Goal: Task Accomplishment & Management: Complete application form

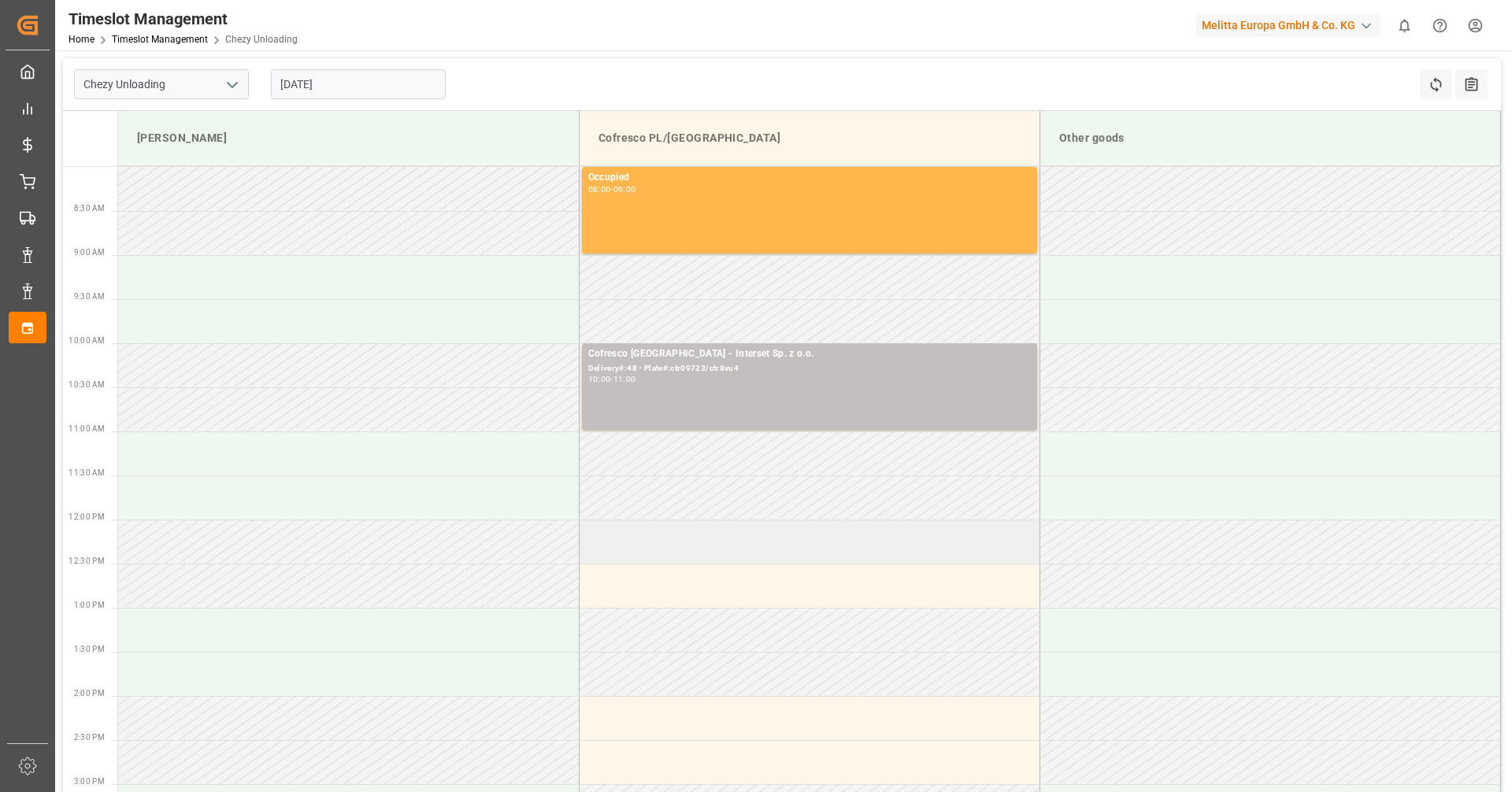
click at [692, 549] on td at bounding box center [809, 541] width 460 height 44
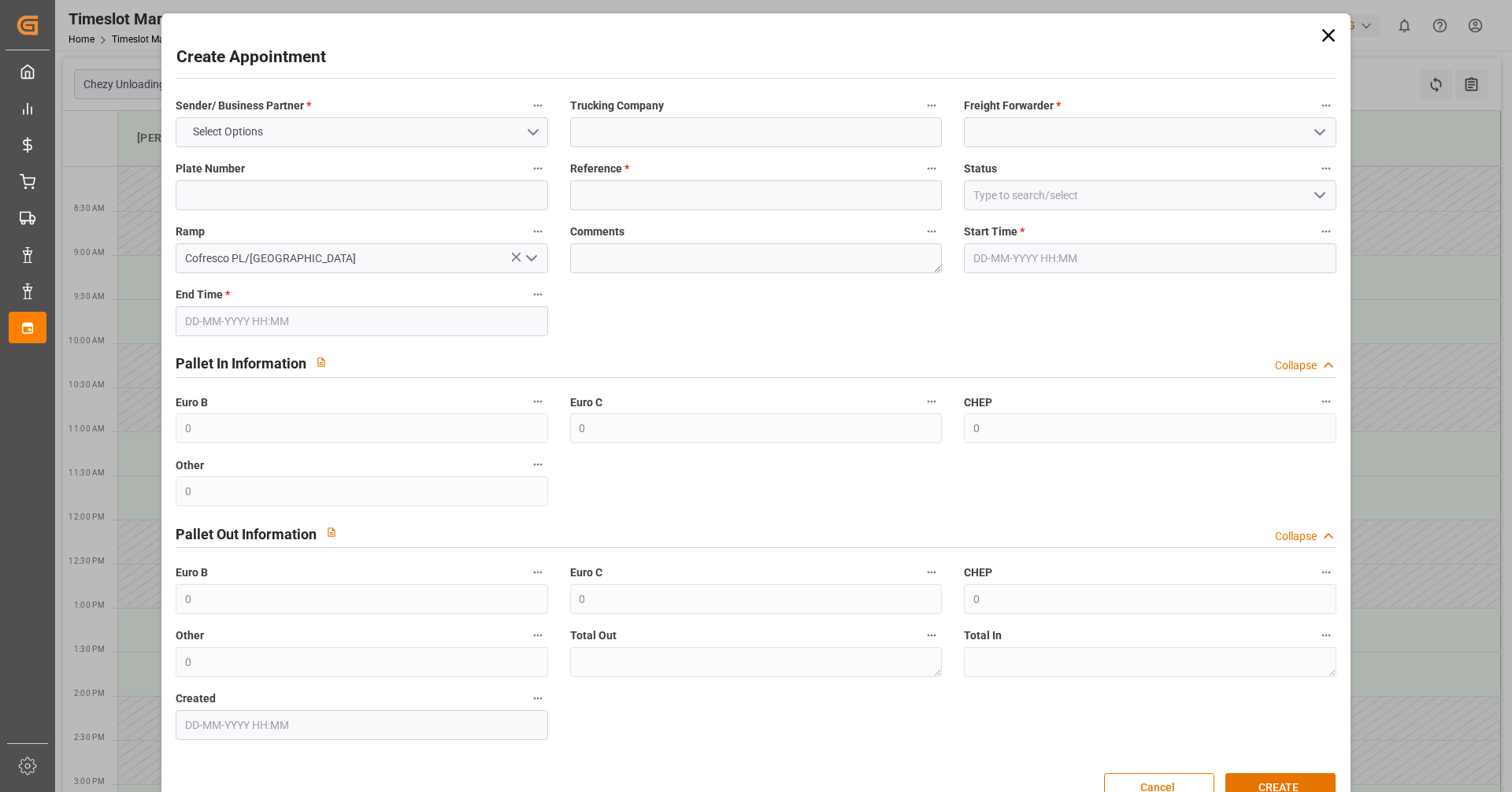
type input "0"
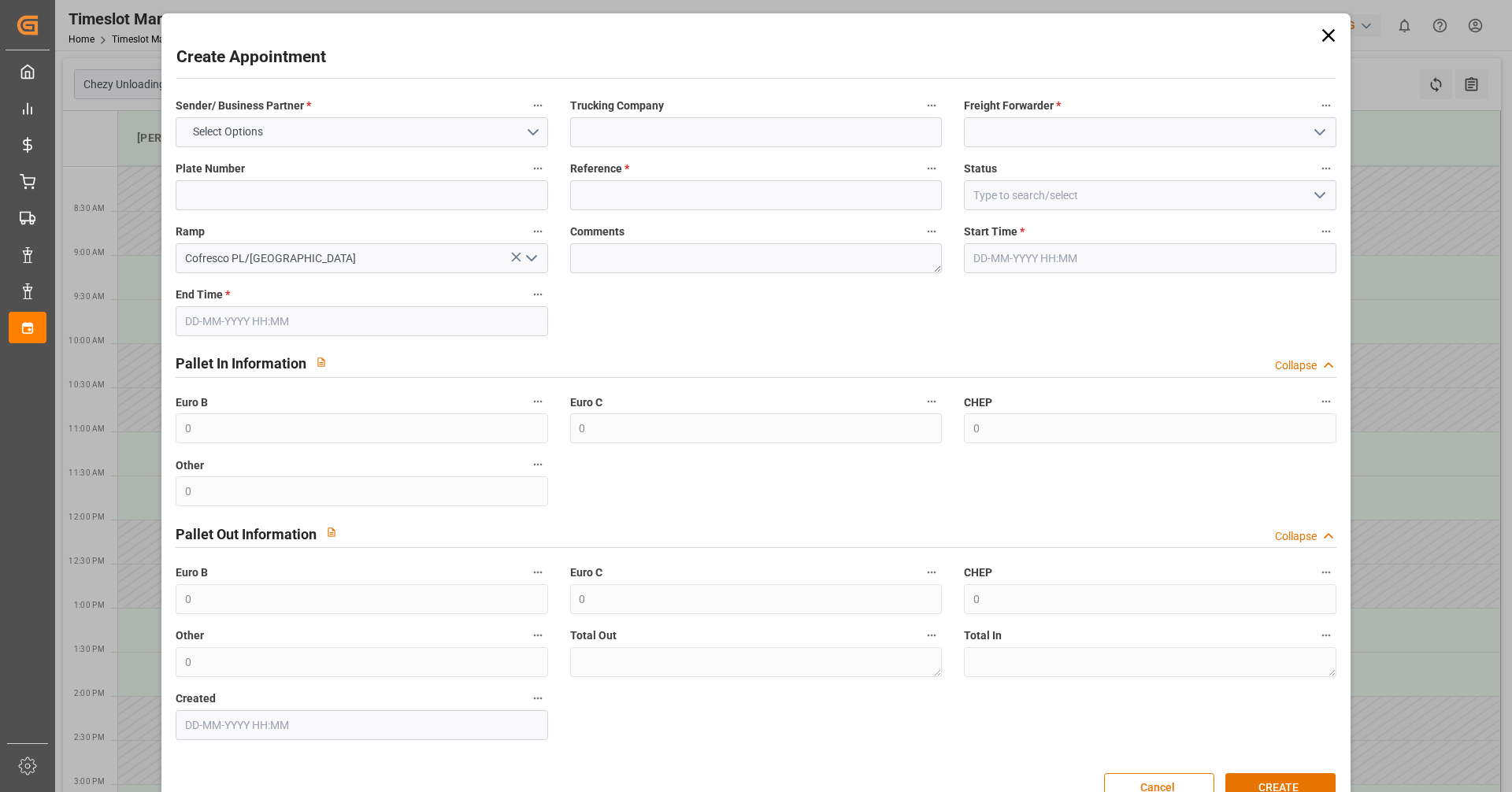
type input "0"
type input "[DATE] 12:00"
type input "[DATE] 13:00"
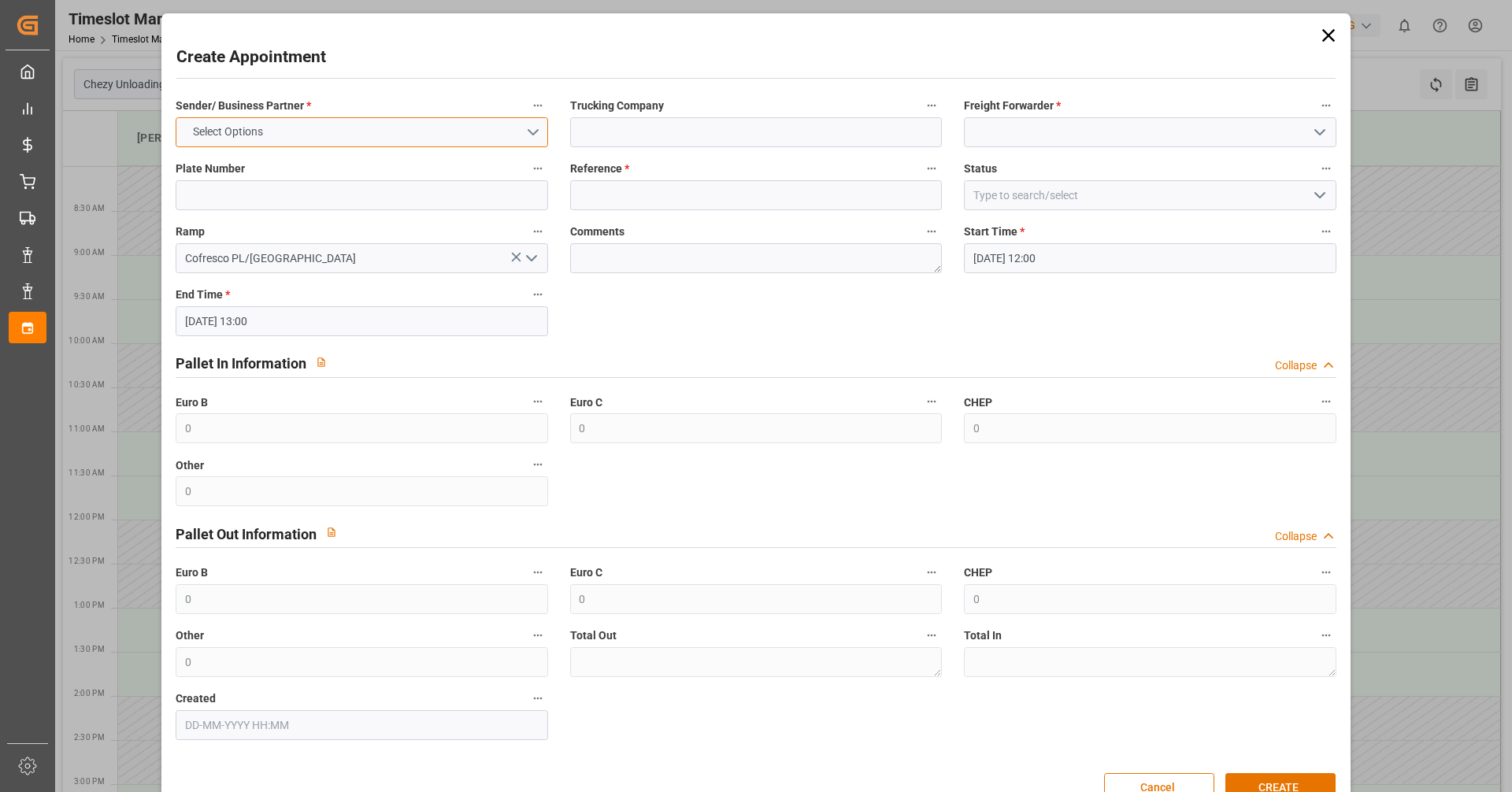
click at [504, 136] on button "Select Options" at bounding box center [361, 132] width 372 height 30
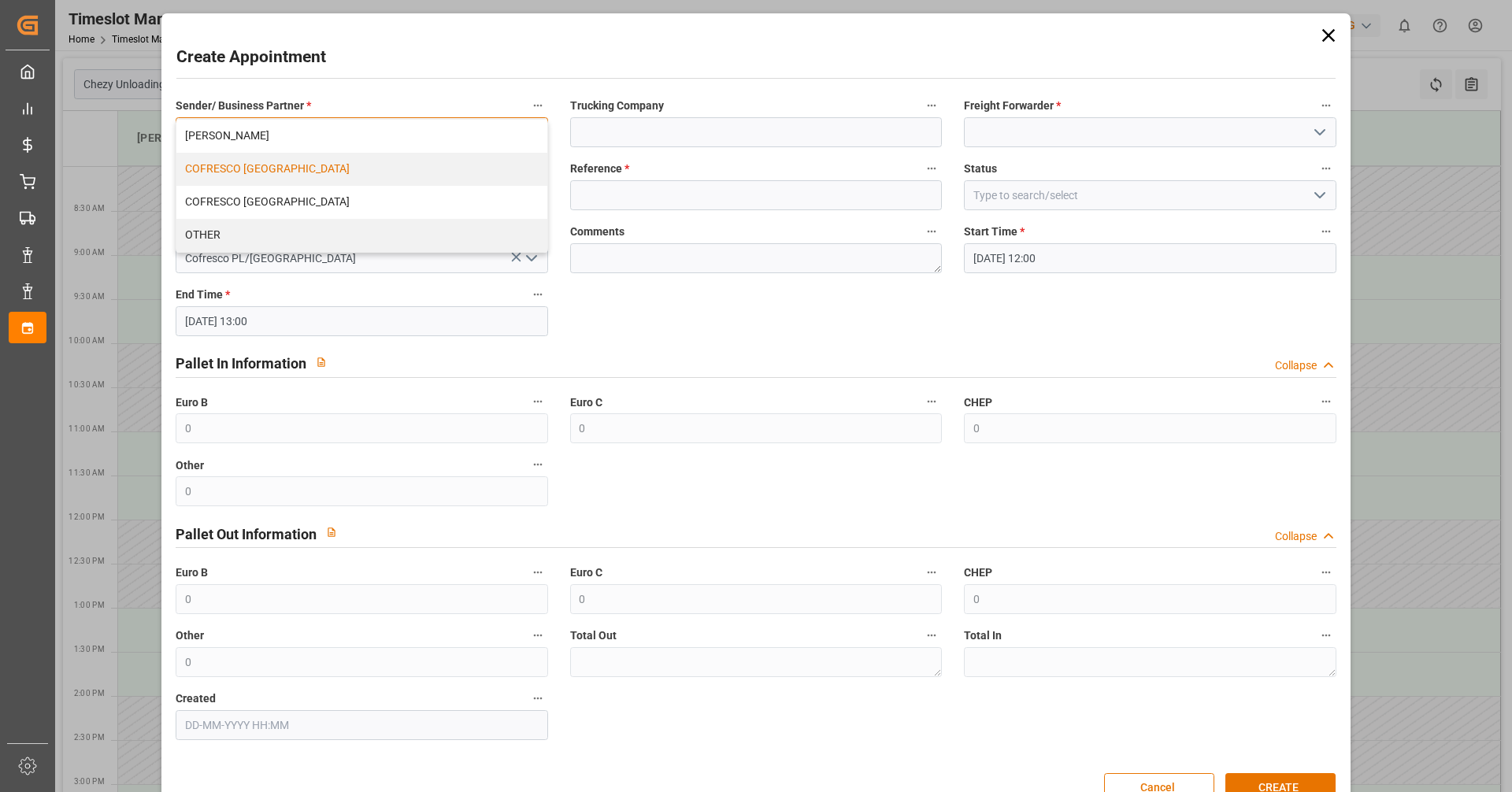
click at [320, 172] on div "COFRESCO [GEOGRAPHIC_DATA]" at bounding box center [361, 170] width 370 height 33
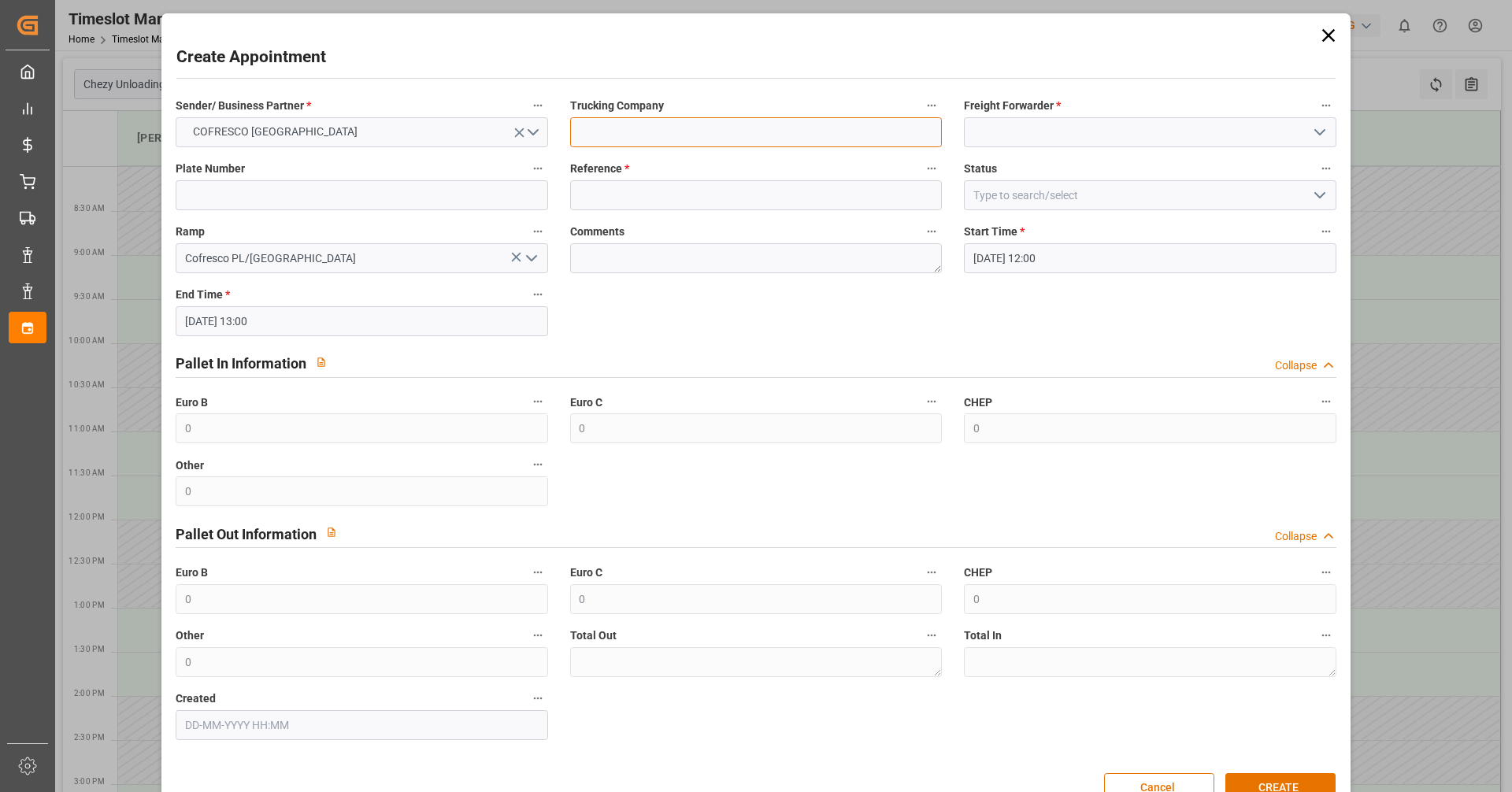
click at [790, 140] on input at bounding box center [756, 132] width 372 height 30
type input "INTERSER"
click at [1101, 136] on input at bounding box center [1150, 132] width 372 height 30
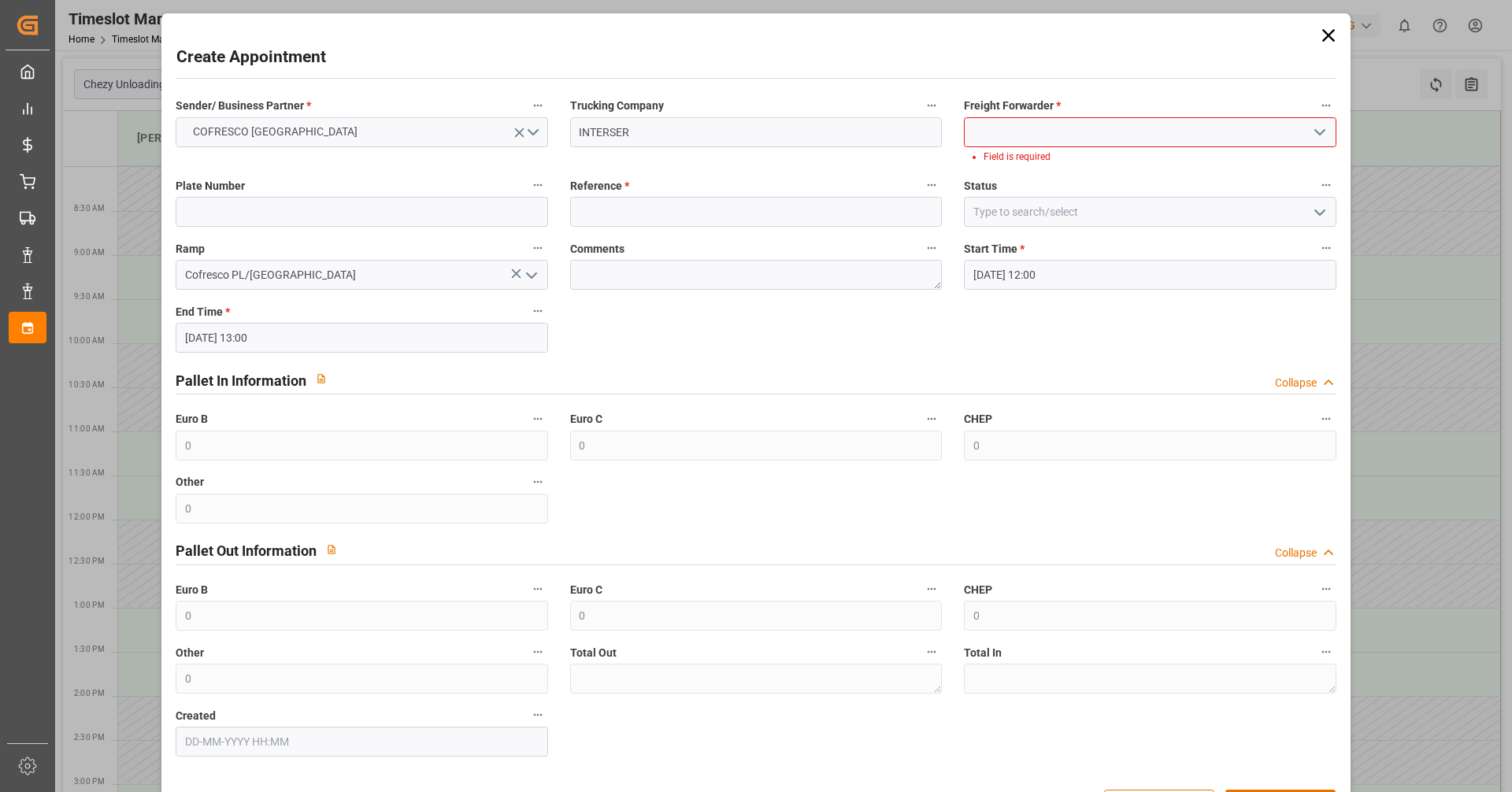
click at [1312, 140] on icon "open menu" at bounding box center [1320, 132] width 19 height 19
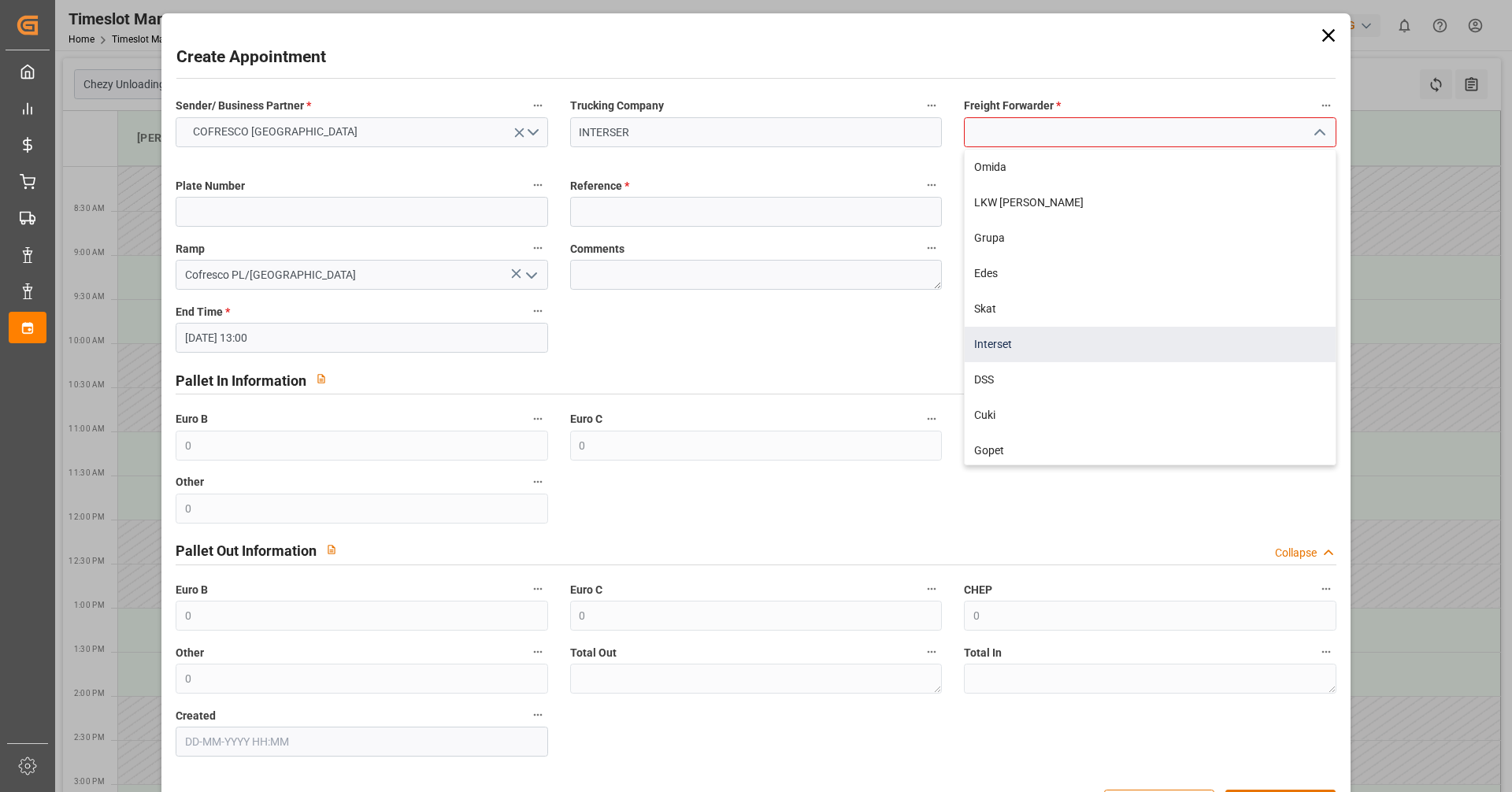
click at [1006, 345] on div "Interset" at bounding box center [1150, 344] width 370 height 36
type input "Interset"
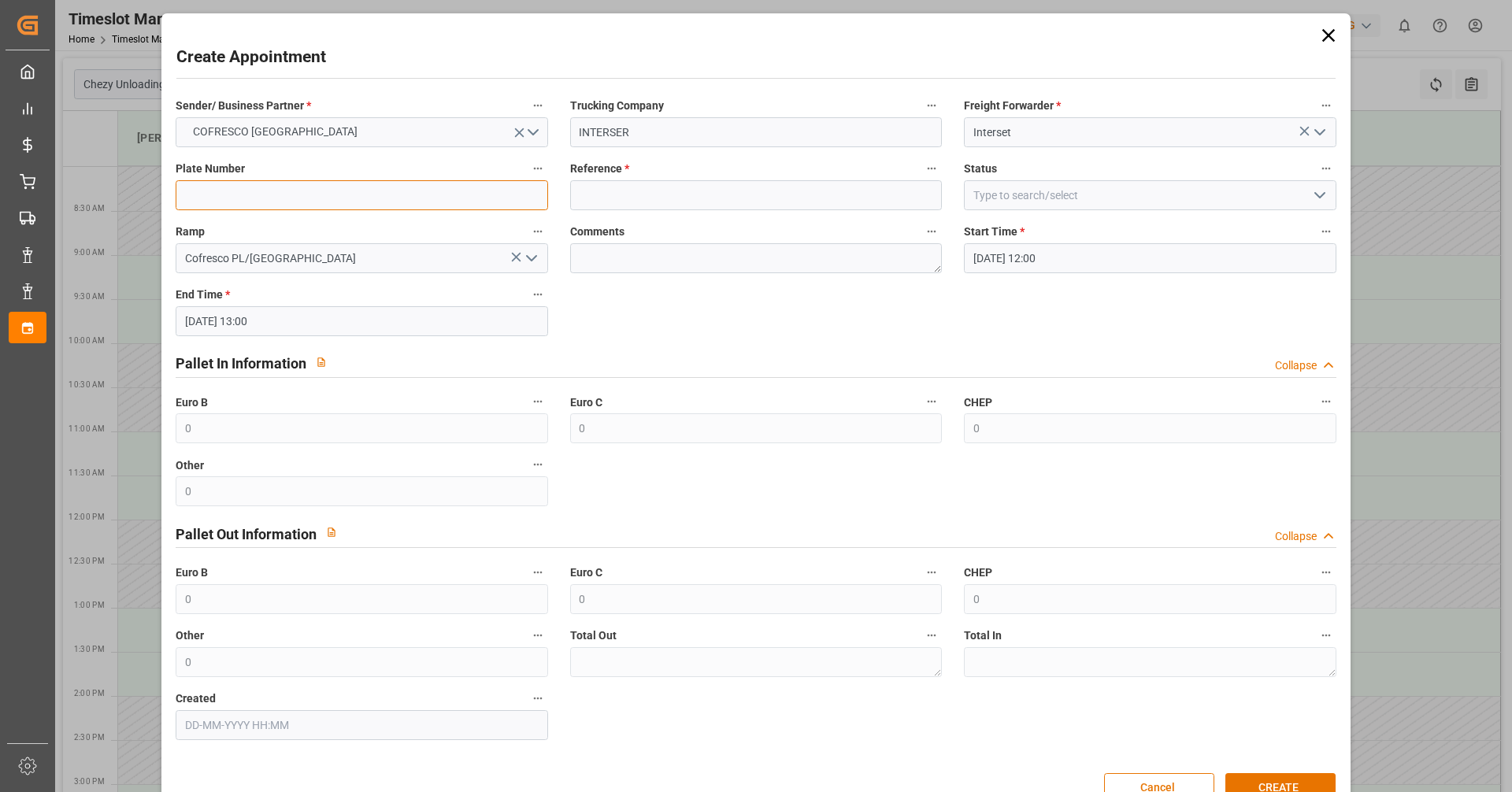
click at [397, 197] on input at bounding box center [361, 195] width 372 height 30
type input "ctr5107p/ct4381w"
click at [622, 199] on input at bounding box center [756, 195] width 372 height 30
type input "48"
click at [1031, 343] on div "Pallet In Information Collapse" at bounding box center [756, 364] width 1182 height 45
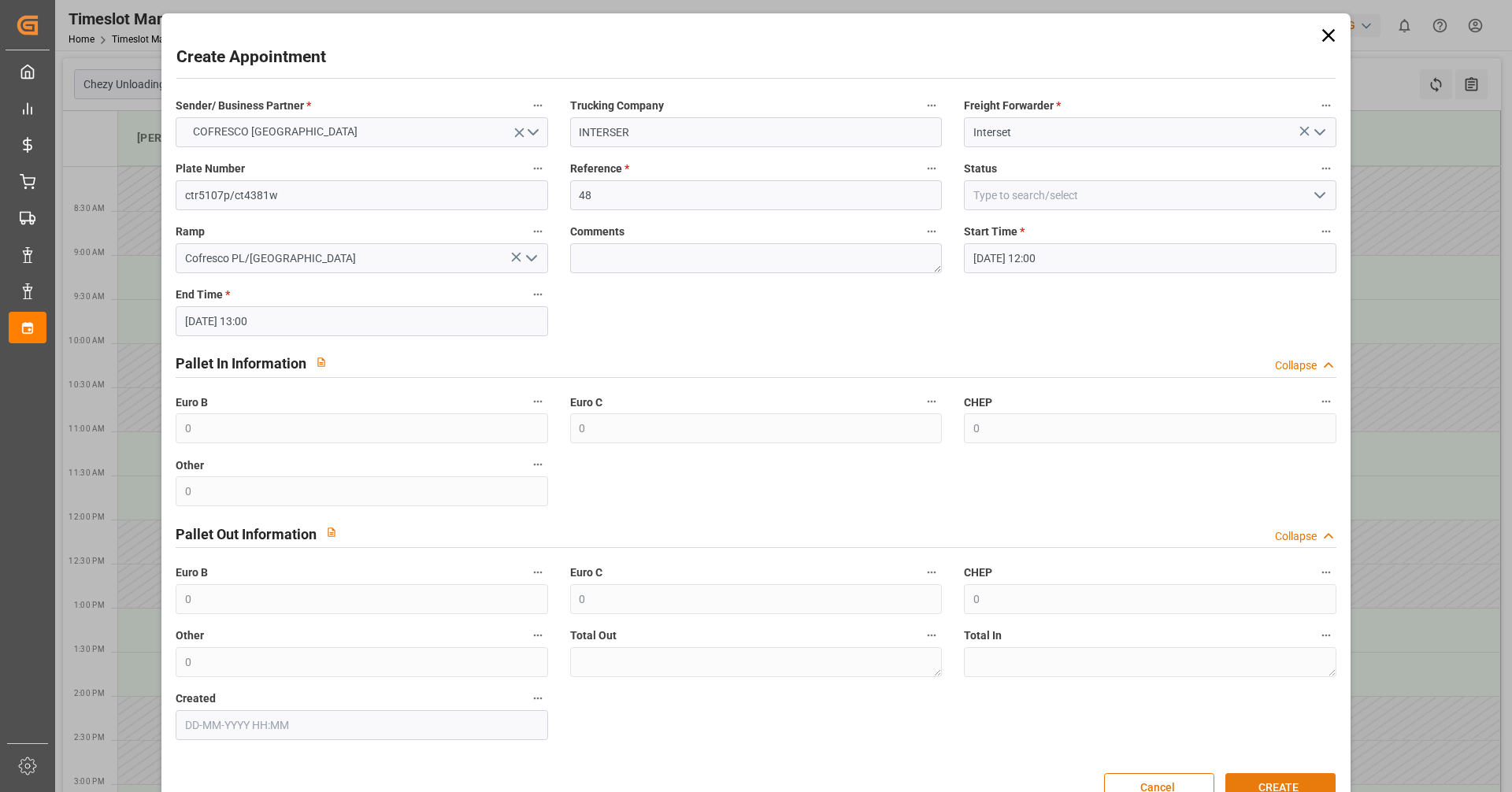
click at [1255, 781] on button "CREATE" at bounding box center [1280, 789] width 111 height 30
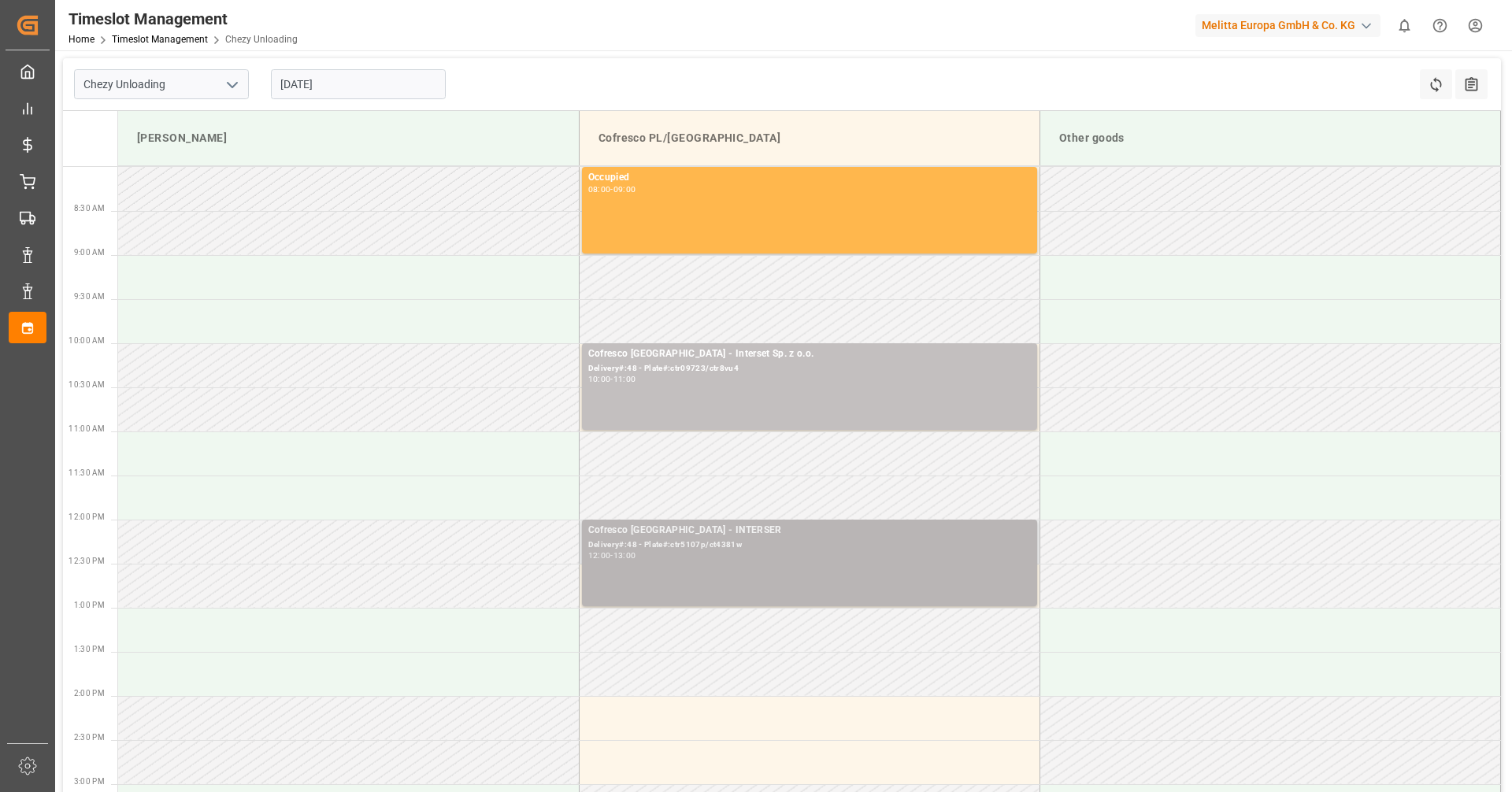
click at [681, 556] on div "12:00 - 13:00" at bounding box center [810, 556] width 443 height 8
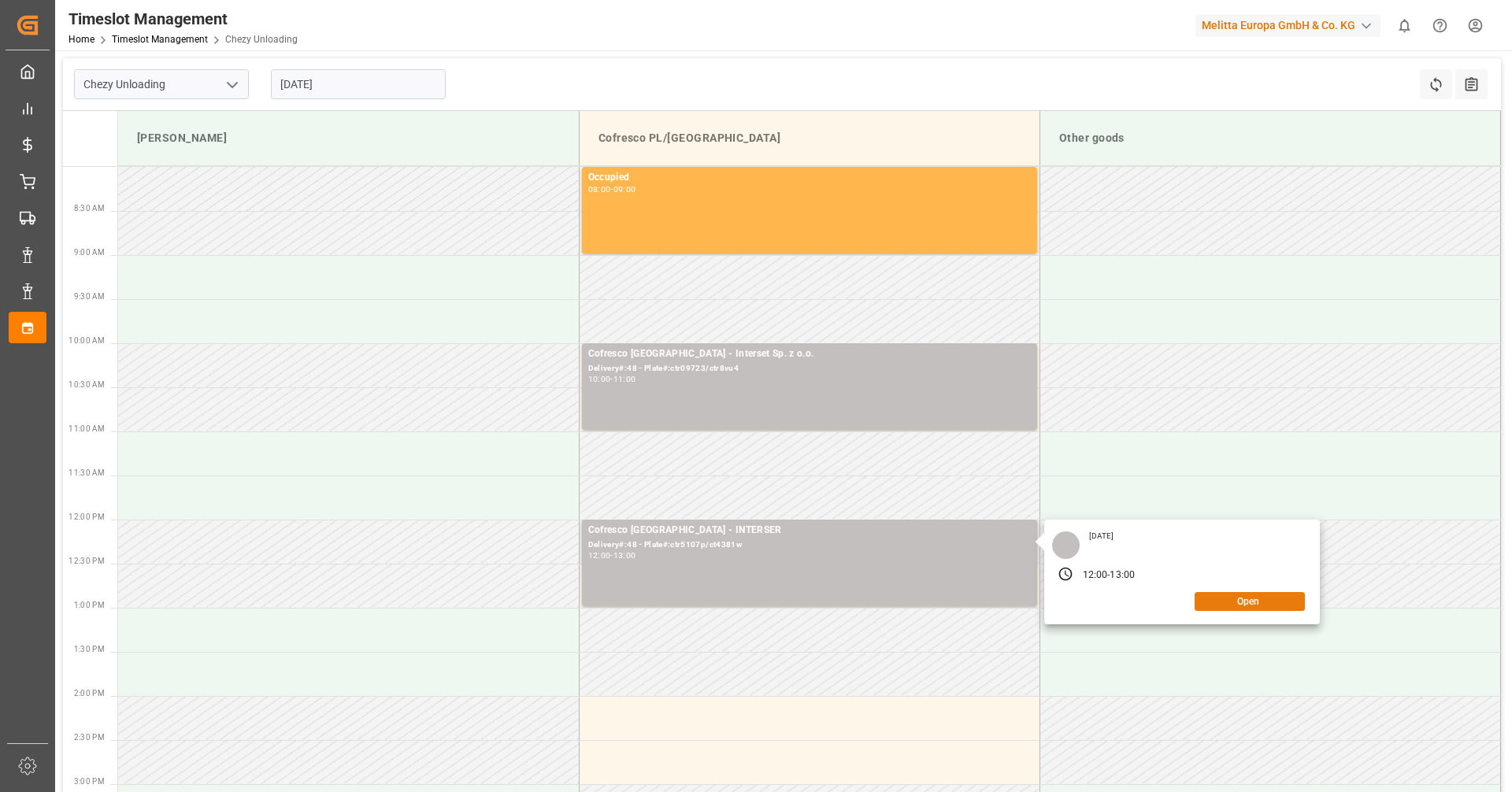
click at [1259, 601] on button "Open" at bounding box center [1249, 602] width 111 height 19
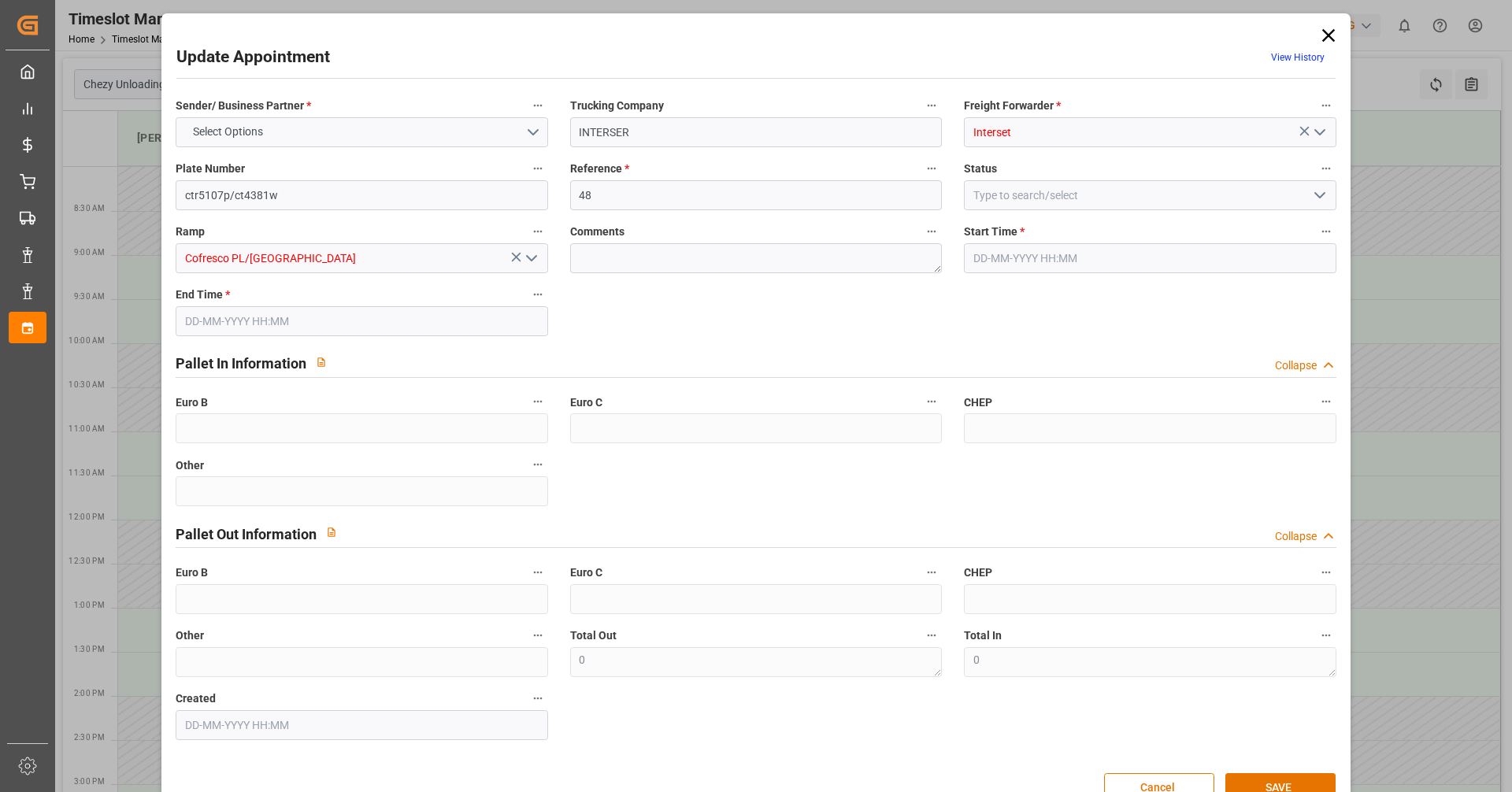
type input "[DATE] 12:00"
type input "[DATE] 13:00"
type input "[DATE] 10:34"
click at [648, 195] on input "48" at bounding box center [756, 195] width 372 height 30
type input "4"
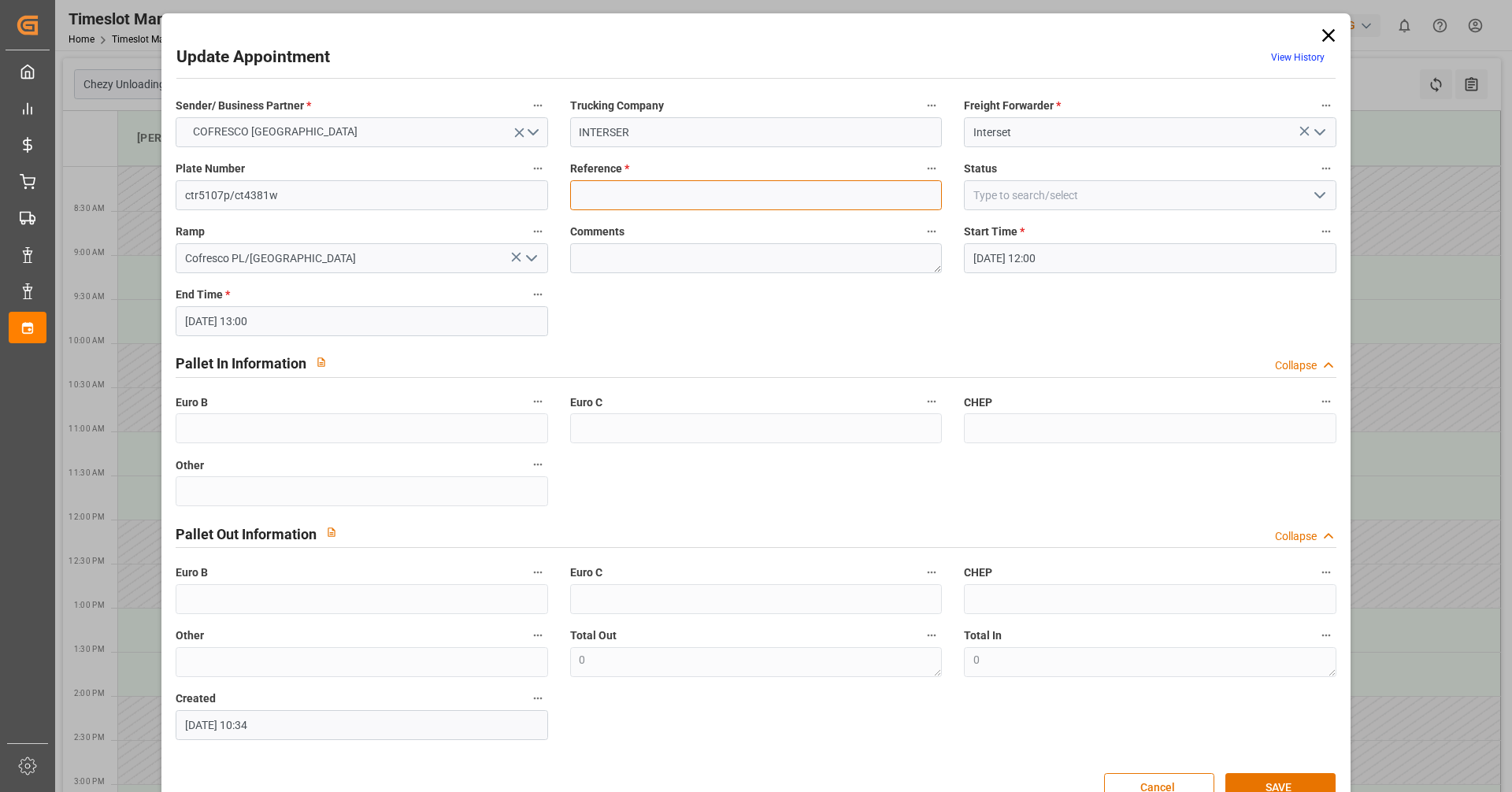
paste input "489856"
type input "489856"
drag, startPoint x: 676, startPoint y: 190, endPoint x: 1294, endPoint y: 777, distance: 852.3
click at [1294, 777] on button "SAVE" at bounding box center [1280, 789] width 111 height 30
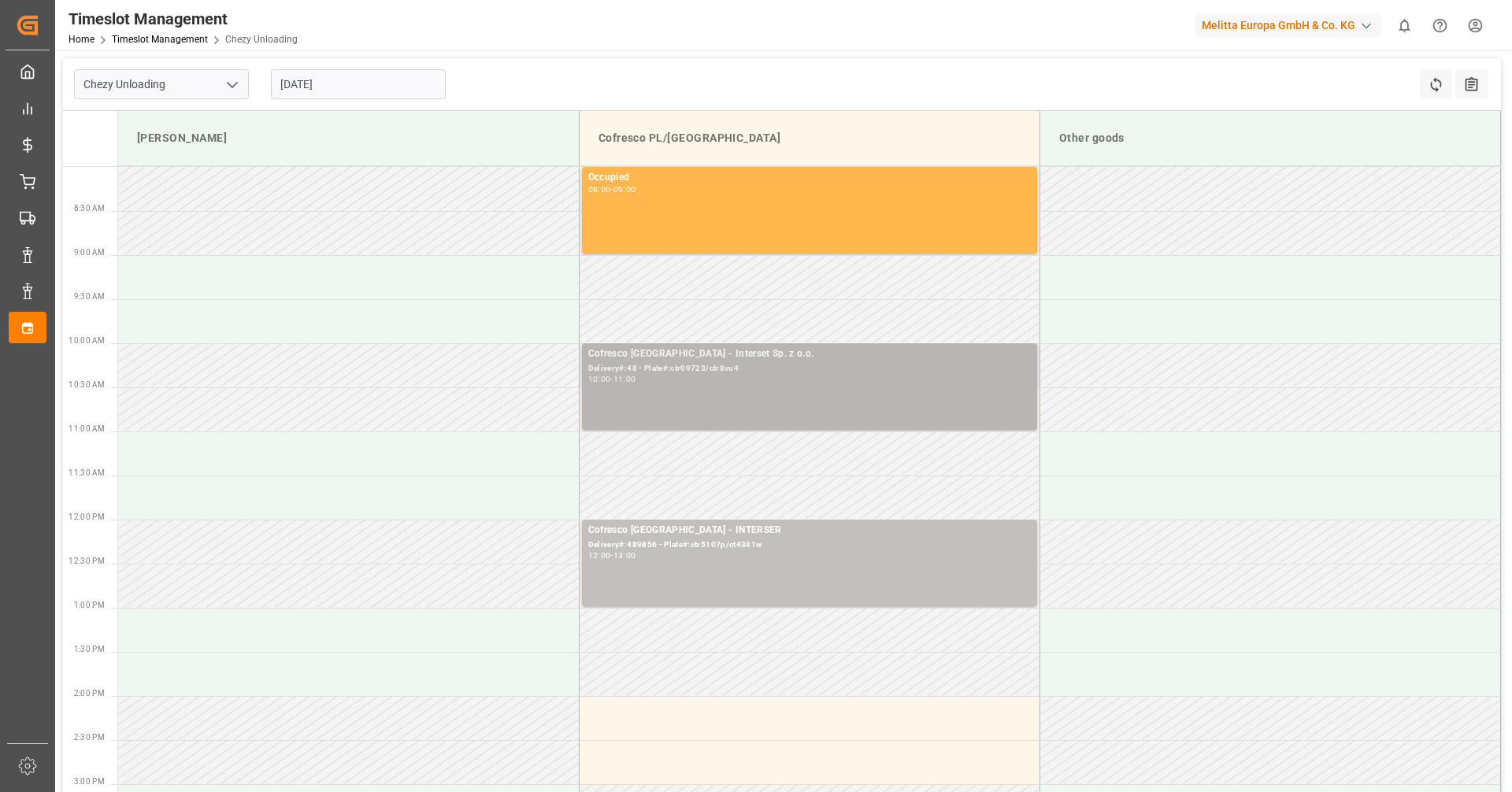
click at [771, 391] on div "Cofresco [GEOGRAPHIC_DATA] - Interset Sp. z o.o. Delivery#:48 - Plate#:ctr09723…" at bounding box center [810, 386] width 443 height 81
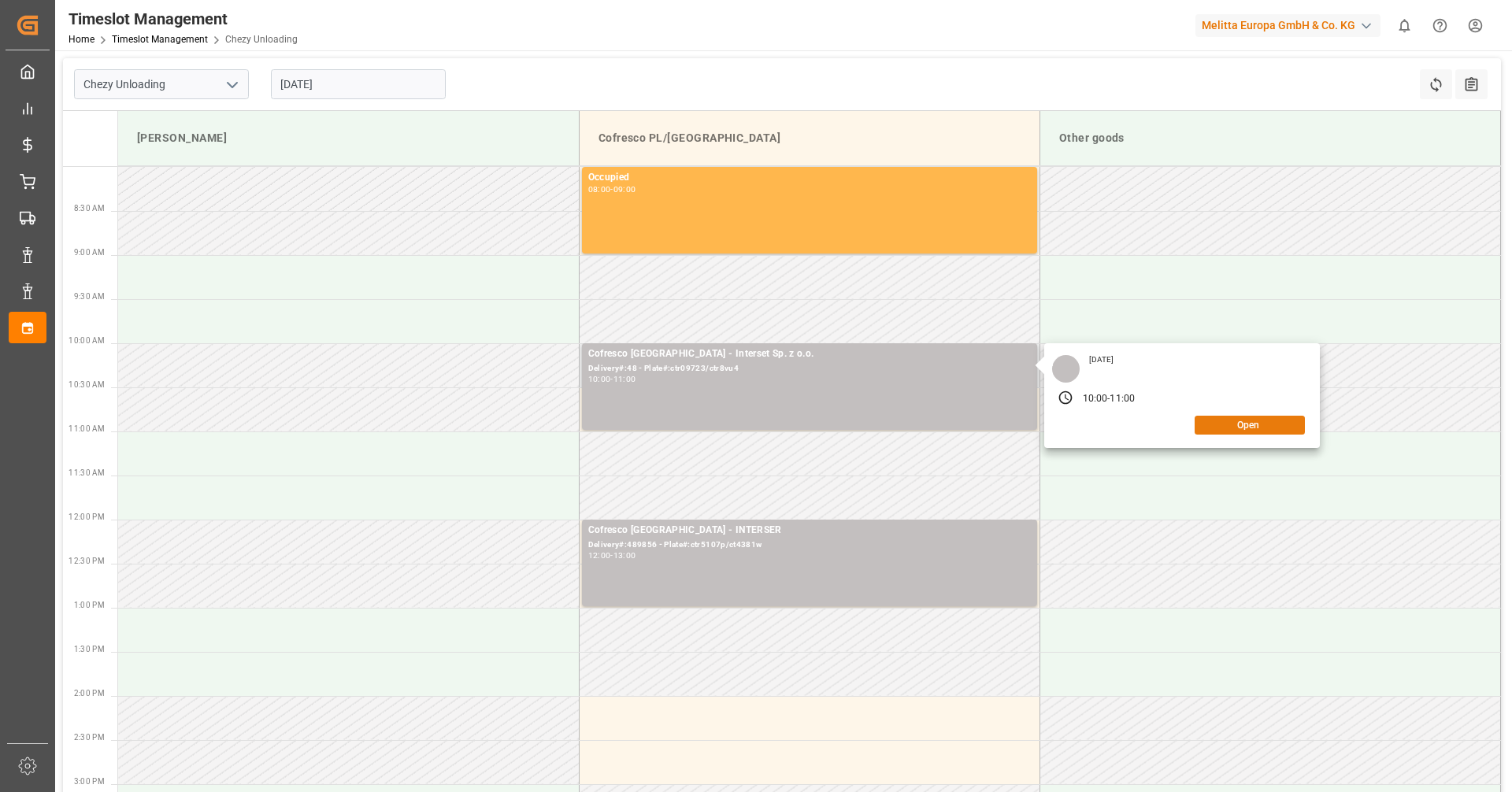
click at [1211, 430] on button "Open" at bounding box center [1249, 425] width 111 height 19
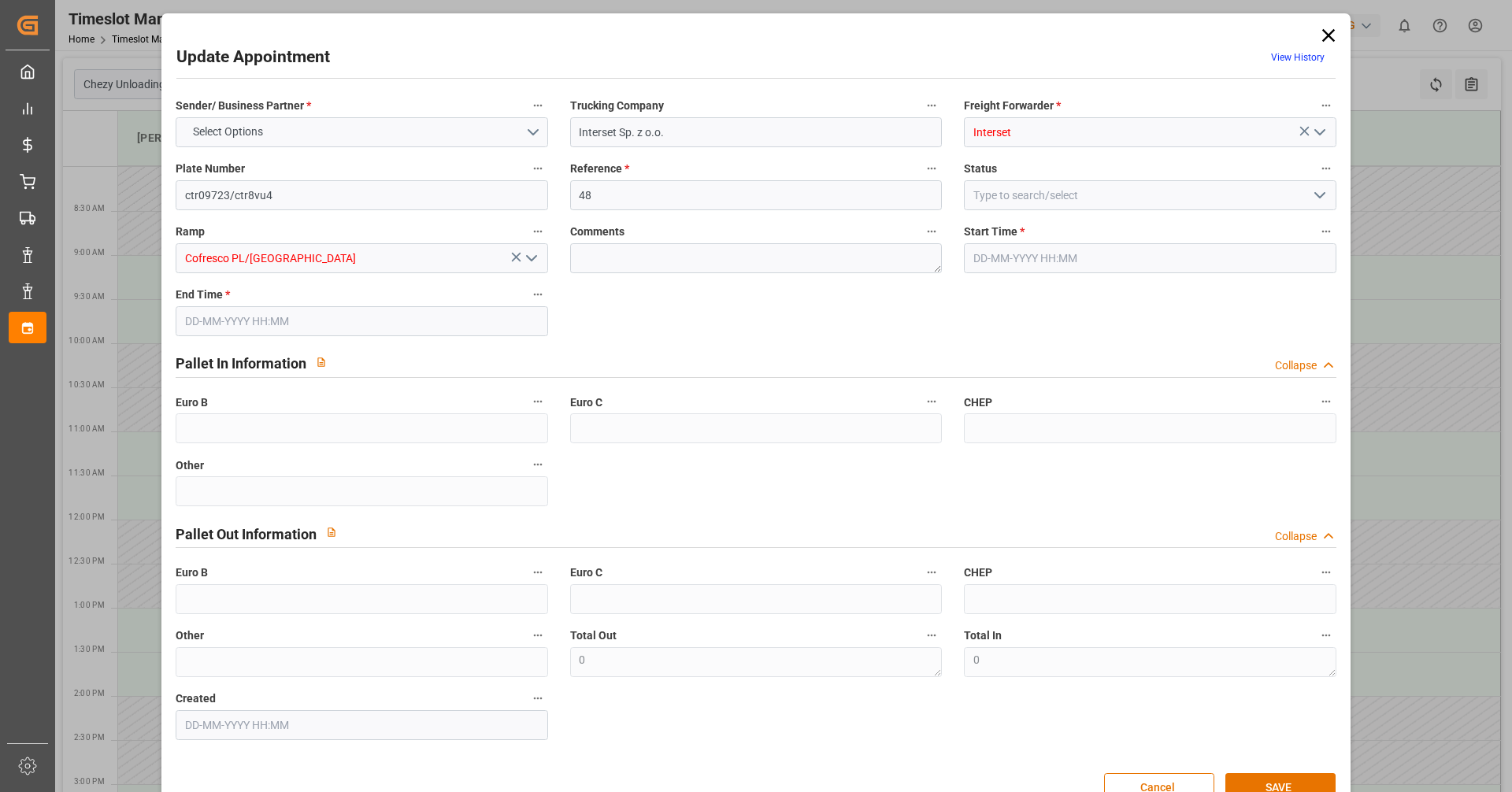
type input "[DATE] 10:00"
type input "[DATE] 11:00"
type input "[DATE] 07:44"
click at [639, 189] on input "48" at bounding box center [756, 195] width 372 height 30
type input "4"
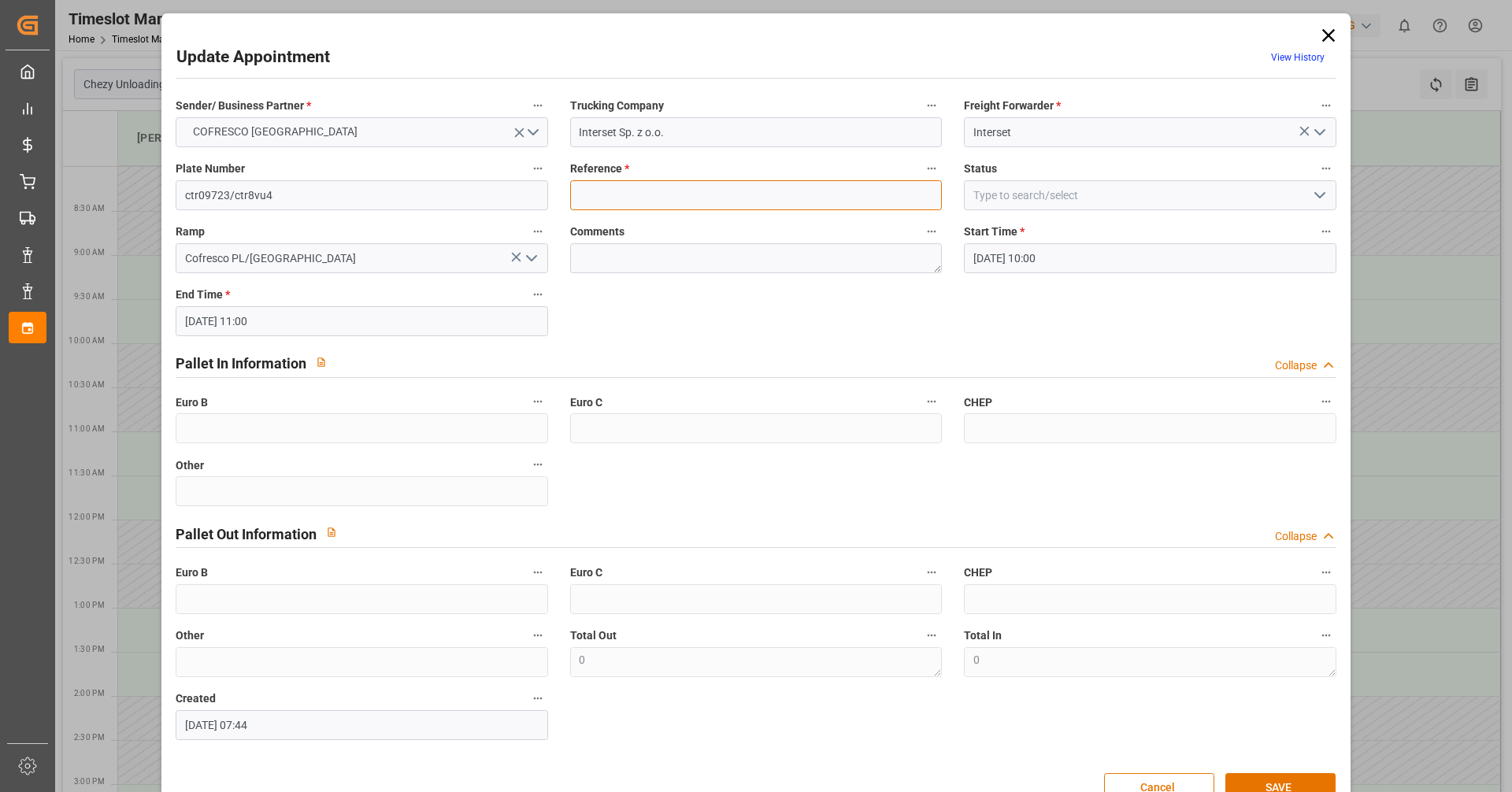
paste input "489822"
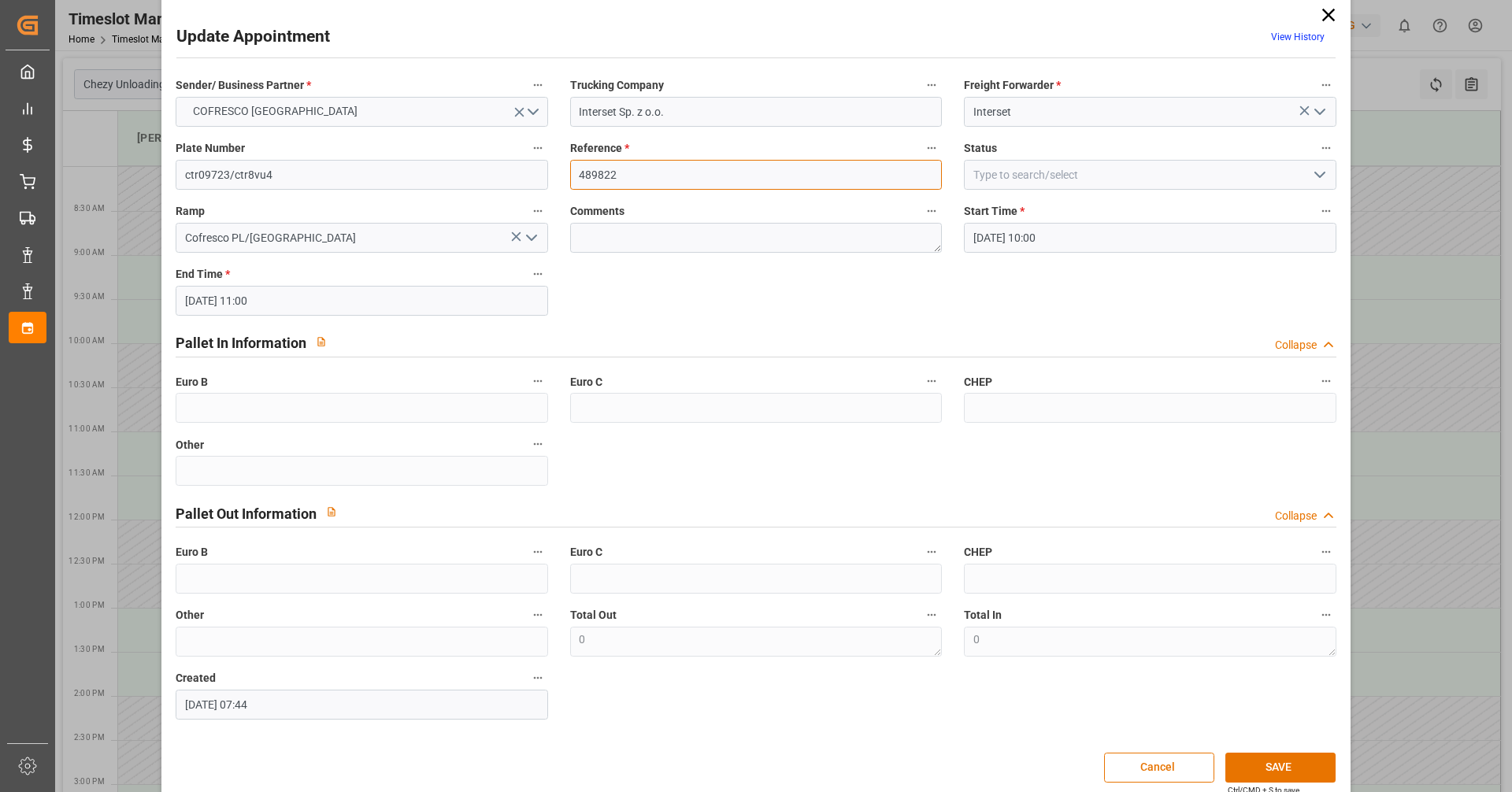
scroll to position [39, 0]
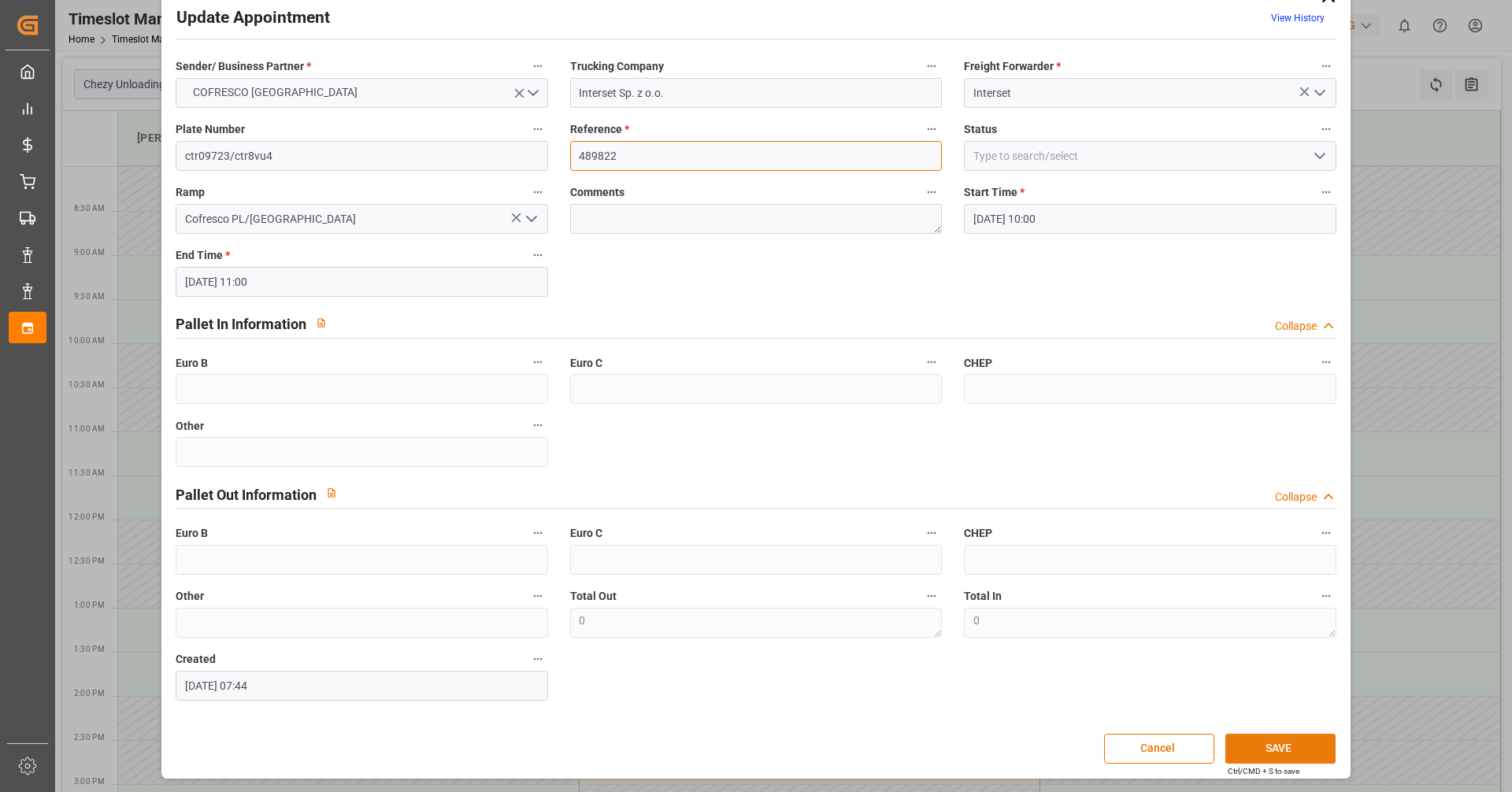
type input "489822"
click at [1302, 757] on button "SAVE" at bounding box center [1280, 749] width 111 height 30
